Goal: Information Seeking & Learning: Learn about a topic

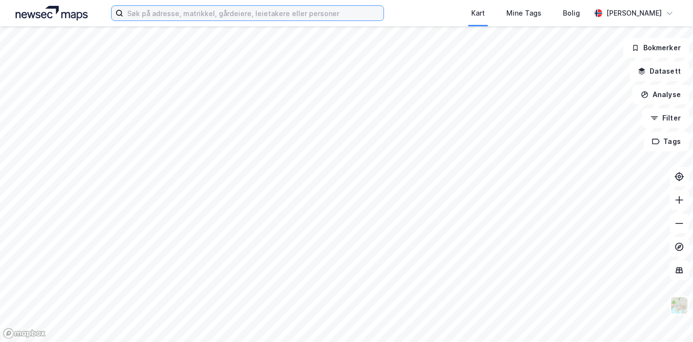
click at [151, 15] on input at bounding box center [253, 13] width 260 height 15
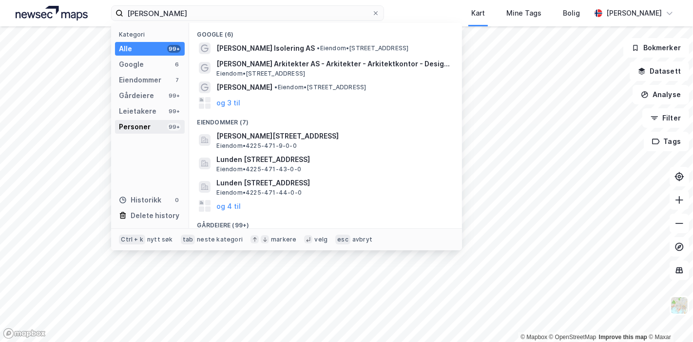
click at [134, 129] on div "Personer" at bounding box center [135, 127] width 32 height 12
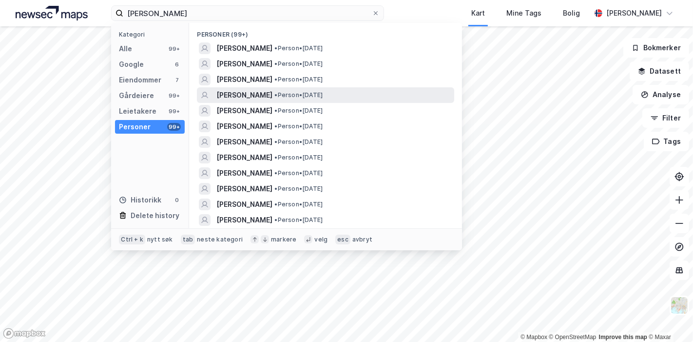
click at [245, 91] on span "[PERSON_NAME]" at bounding box center [245, 95] width 56 height 12
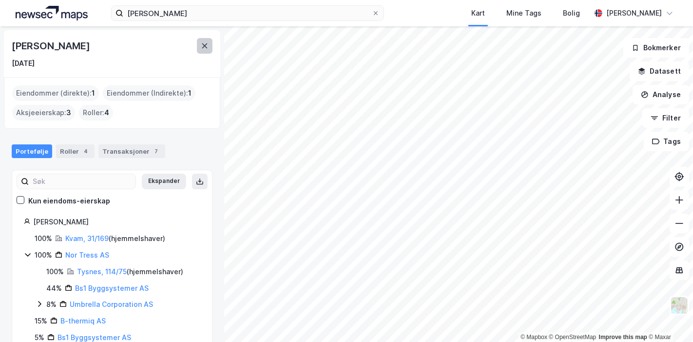
click at [204, 50] on button at bounding box center [205, 46] width 16 height 16
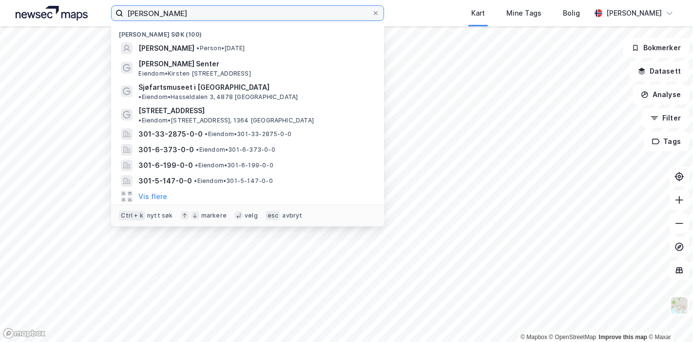
click at [194, 20] on input "[PERSON_NAME]" at bounding box center [247, 13] width 249 height 15
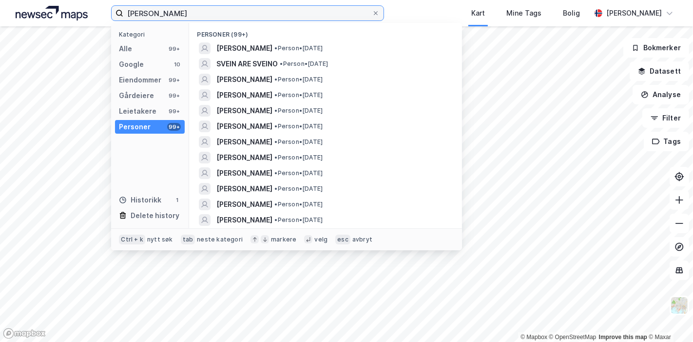
type input "[PERSON_NAME]"
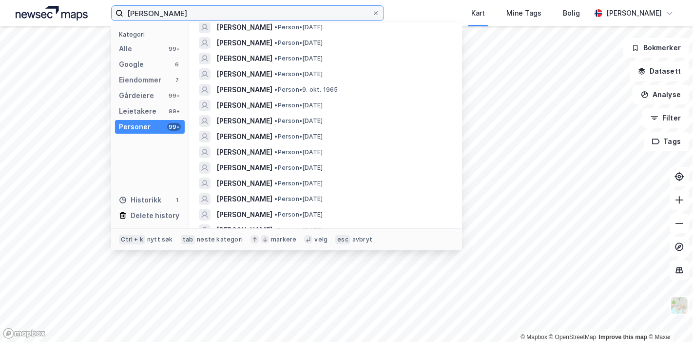
scroll to position [178, 0]
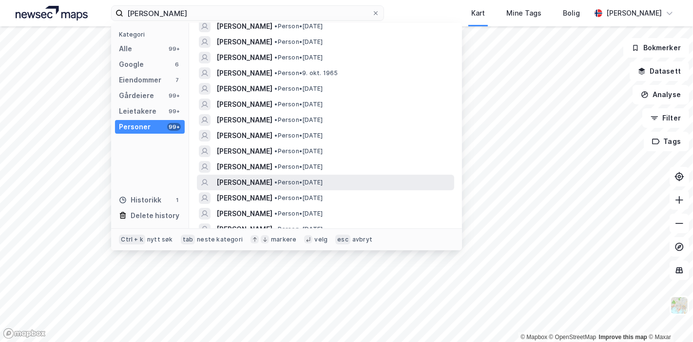
click at [322, 185] on span "• Person • [DATE]" at bounding box center [299, 182] width 48 height 8
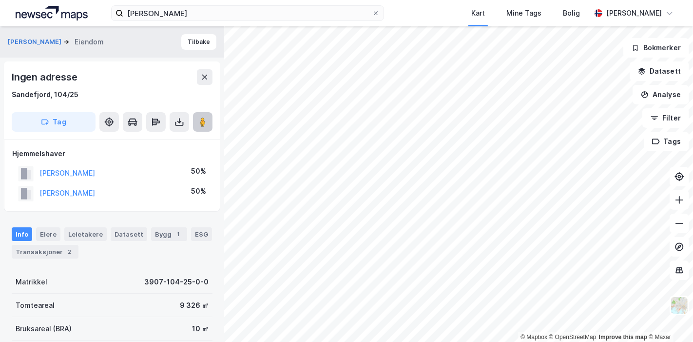
click at [199, 118] on icon at bounding box center [203, 122] width 10 height 10
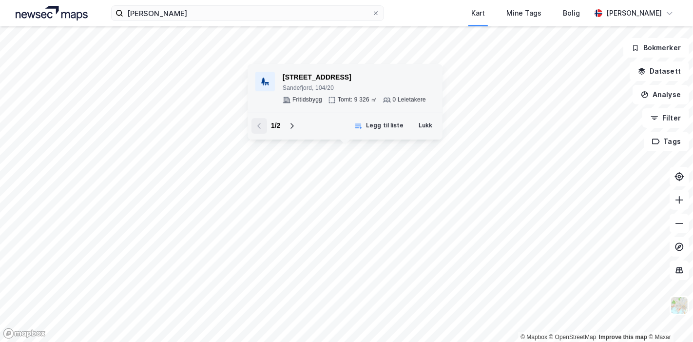
drag, startPoint x: 347, startPoint y: 73, endPoint x: 273, endPoint y: 78, distance: 73.8
click at [273, 78] on div "[STREET_ADDRESS] Tomt: 9 326 ㎡ 0 Leietakere" at bounding box center [345, 88] width 179 height 32
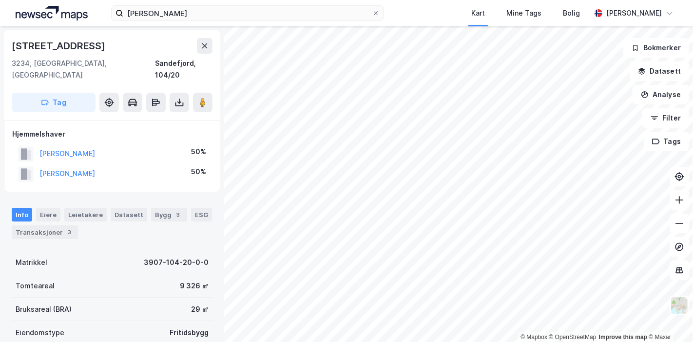
click at [58, 47] on div "[STREET_ADDRESS]" at bounding box center [60, 46] width 96 height 16
copy div "[STREET_ADDRESS]"
click at [334, 14] on div "[PERSON_NAME] Kart Mine Tags Bolig [PERSON_NAME] © Mapbox © OpenStreetMap Impro…" at bounding box center [346, 171] width 693 height 342
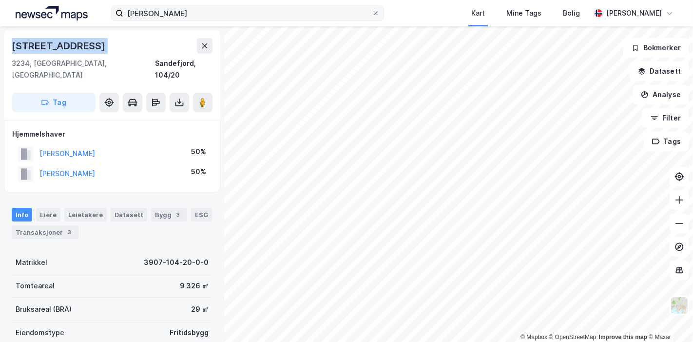
click at [346, 18] on div "[PERSON_NAME] Kart Mine Tags Bolig [PERSON_NAME] © Mapbox © OpenStreetMap Impro…" at bounding box center [346, 171] width 693 height 342
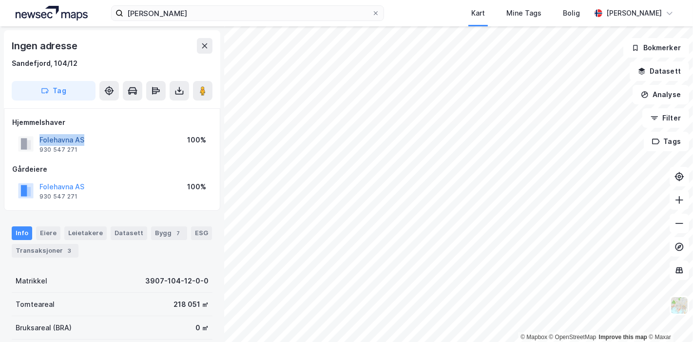
drag, startPoint x: 95, startPoint y: 137, endPoint x: 40, endPoint y: 139, distance: 54.7
click at [40, 139] on div "Folehavna AS 930 547 271 100%" at bounding box center [112, 143] width 200 height 23
click at [333, 341] on html "[PERSON_NAME] Kart Mine Tags Bolig [PERSON_NAME] © Mapbox © OpenStreetMap Impro…" at bounding box center [346, 171] width 693 height 342
click at [576, 341] on html "[PERSON_NAME] Kart Mine Tags Bolig [PERSON_NAME] © Mapbox © OpenStreetMap Impro…" at bounding box center [346, 171] width 693 height 342
